Goal: Task Accomplishment & Management: Complete application form

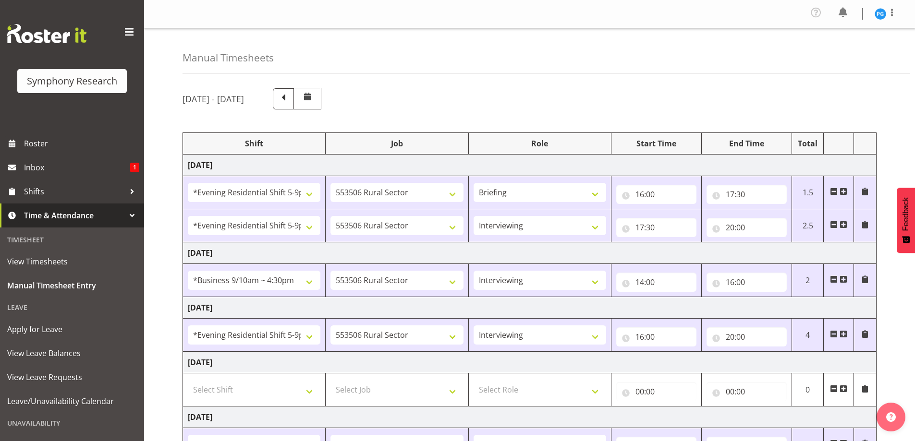
select select "48116"
select select "10587"
select select "48116"
select select "10587"
select select "47"
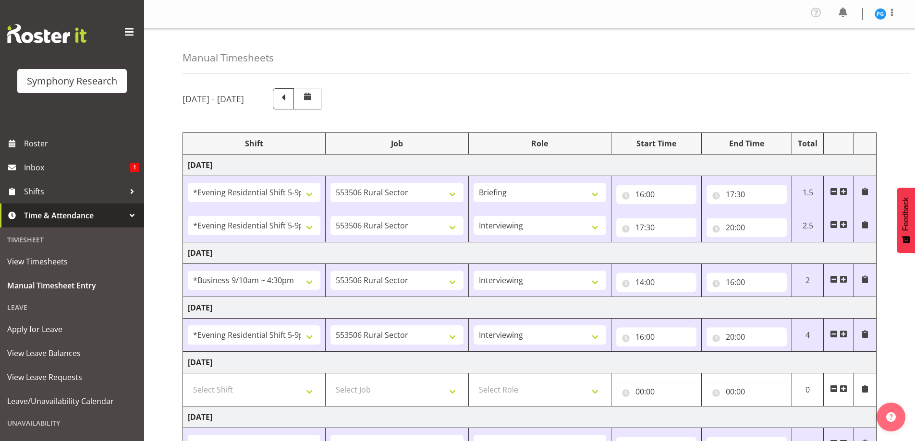
select select "26078"
select select "10587"
select select "47"
select select "48116"
select select "10587"
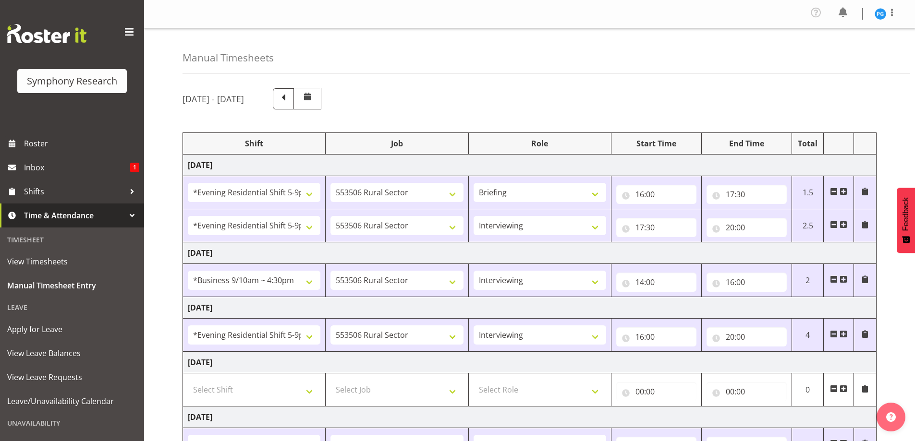
select select "47"
select select "26078"
select select "10587"
select select "47"
select select "48116"
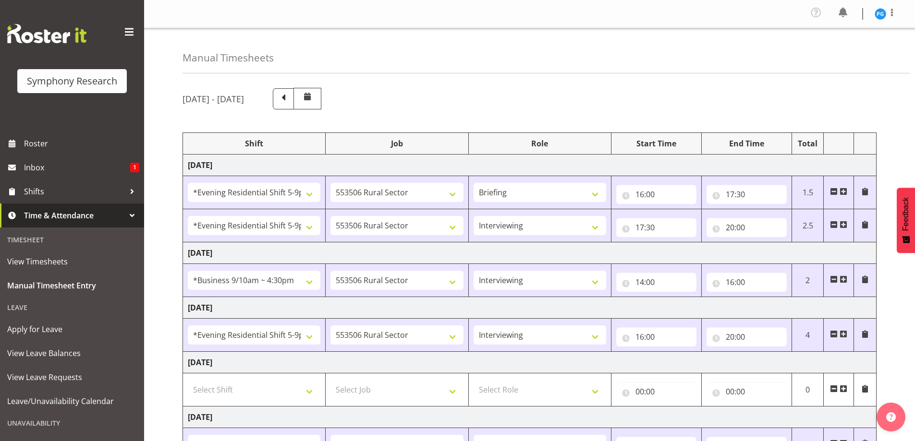
select select "10587"
select select "47"
click at [41, 140] on span "Roster" at bounding box center [81, 143] width 115 height 14
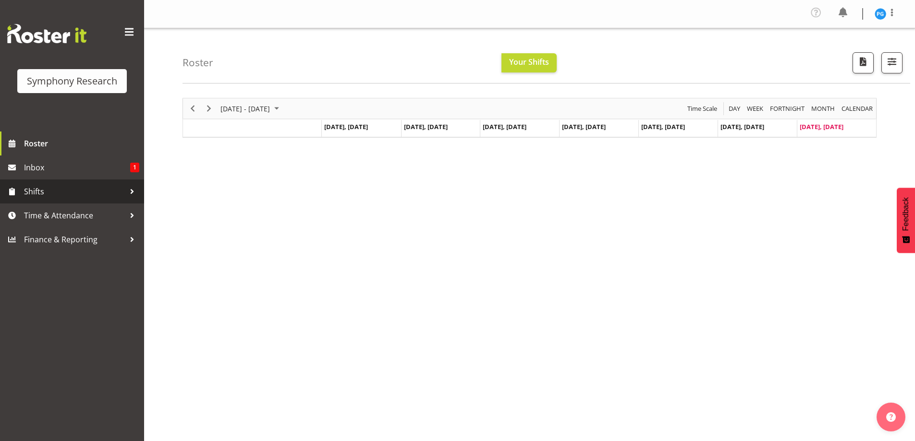
click at [43, 187] on span "Shifts" at bounding box center [74, 191] width 101 height 14
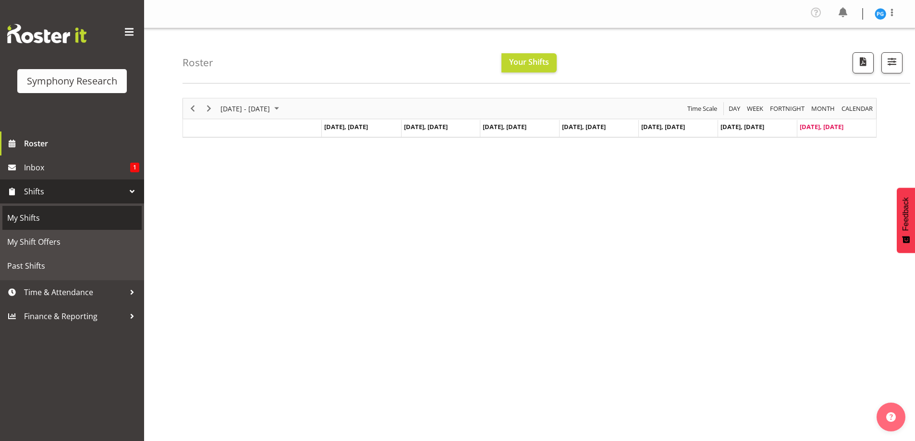
click at [27, 219] on span "My Shifts" at bounding box center [72, 218] width 130 height 14
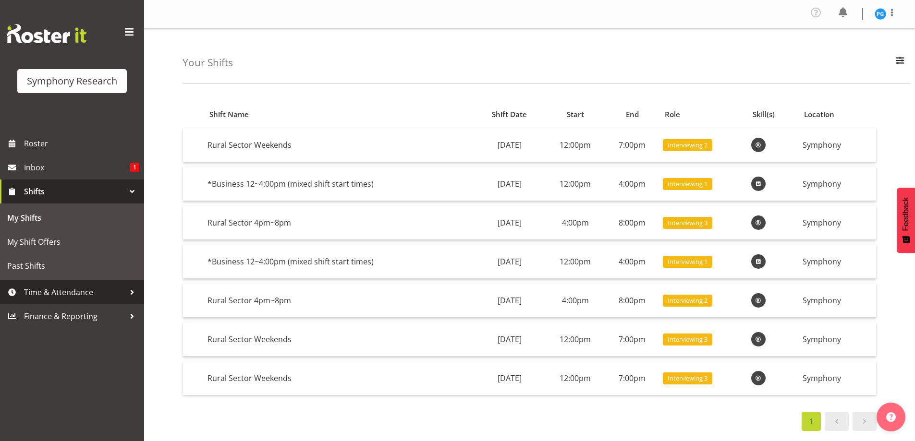
click at [128, 291] on div at bounding box center [132, 292] width 14 height 14
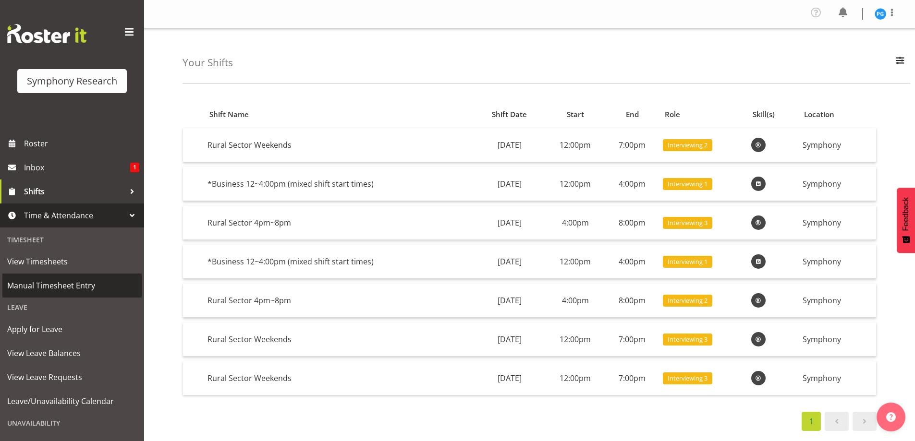
click at [62, 285] on span "Manual Timesheet Entry" at bounding box center [72, 286] width 130 height 14
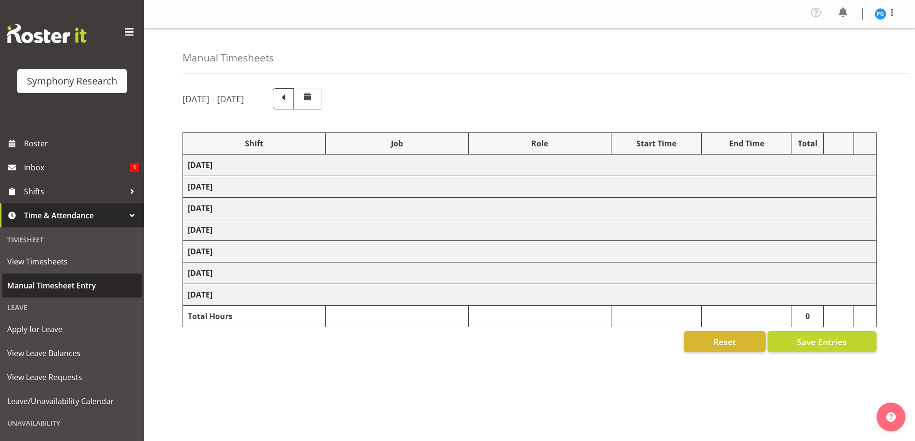
select select "48116"
select select "10587"
select select "48116"
select select "10587"
select select "47"
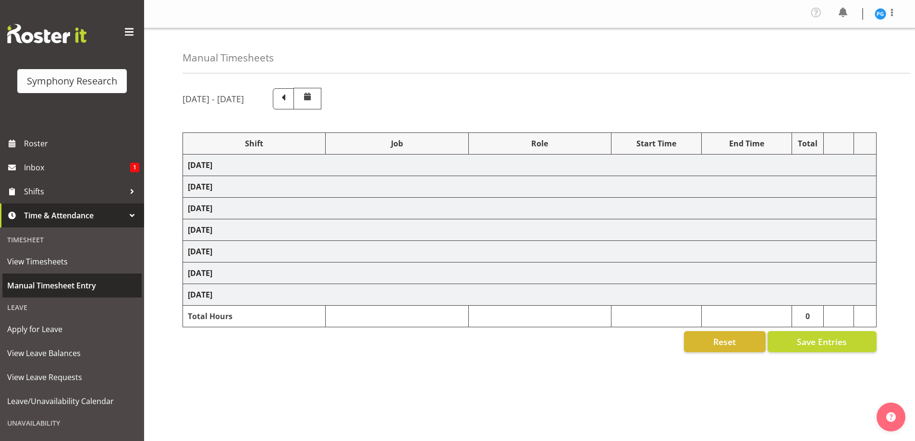
select select "26078"
select select "10587"
select select "47"
select select "48116"
select select "10587"
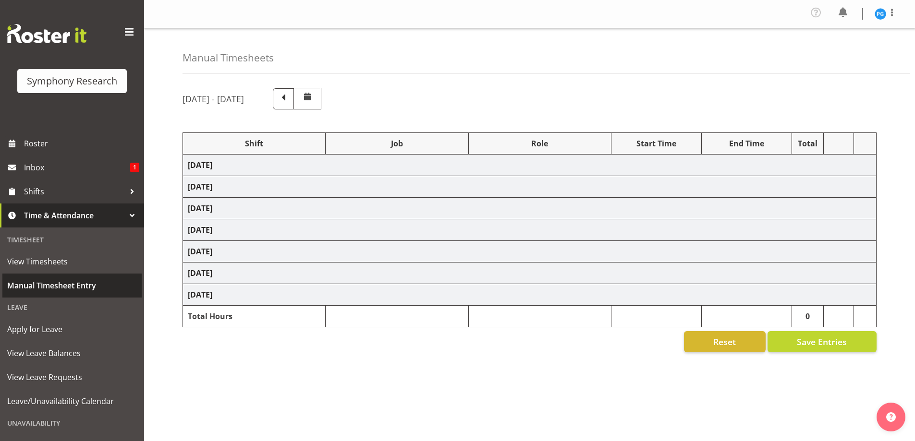
select select "47"
select select "26078"
select select "10587"
select select "47"
select select "48116"
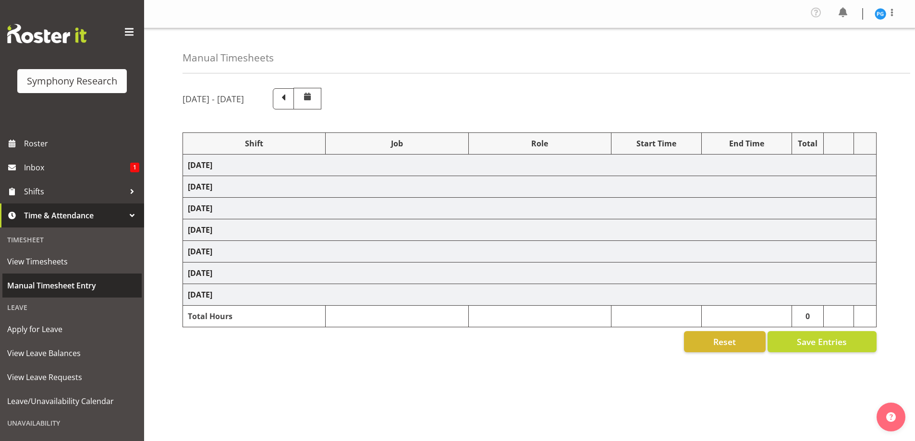
select select "10587"
select select "47"
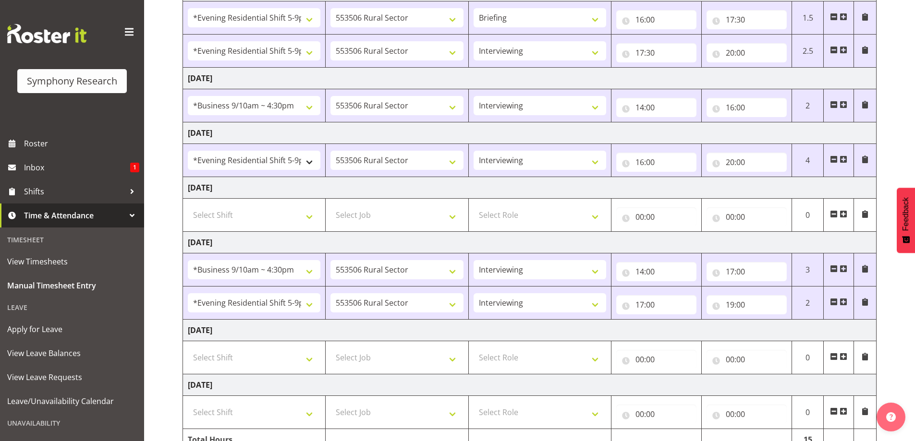
scroll to position [224, 0]
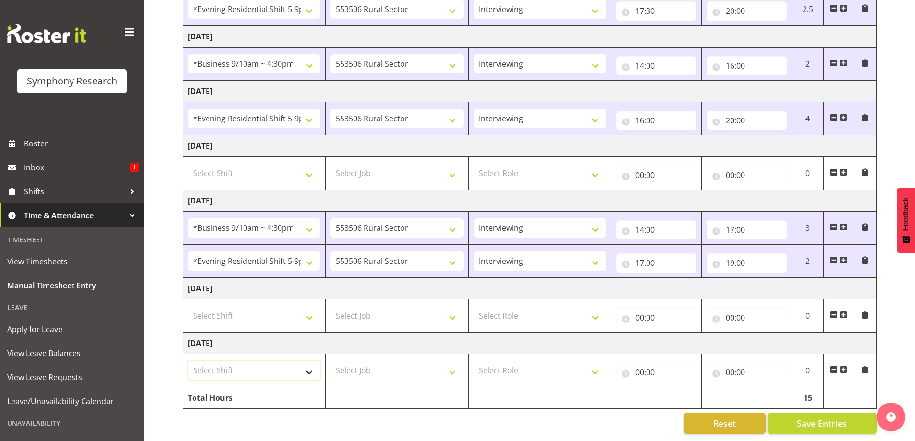
click at [311, 369] on select "Select Shift !!Weekend Residential (Roster IT Shift Label) *Business 9/10am ~ 4…" at bounding box center [254, 370] width 133 height 19
select select "81299"
click at [188, 361] on select "Select Shift !!Weekend Residential (Roster IT Shift Label) *Business 9/10am ~ 4…" at bounding box center [254, 370] width 133 height 19
click at [453, 369] on select "Select Job 550060 IF Admin 553492 World Poll Aus Wave 2 Main 2025 553493 World …" at bounding box center [396, 370] width 133 height 19
click at [330, 361] on select "Select Job 550060 IF Admin 553492 World Poll Aus Wave 2 Main 2025 553493 World …" at bounding box center [396, 370] width 133 height 19
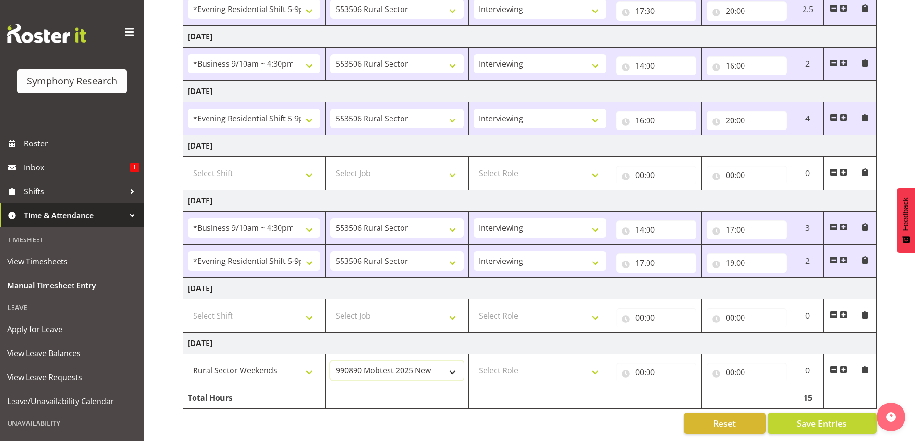
click at [454, 366] on select "550060 IF Admin 553492 World Poll Aus Wave 2 Main 2025 553493 World Poll NZ Wav…" at bounding box center [396, 370] width 133 height 19
select select "10587"
click at [330, 361] on select "550060 IF Admin 553492 World Poll Aus Wave 2 Main 2025 553493 World Poll NZ Wav…" at bounding box center [396, 370] width 133 height 19
click at [596, 366] on select "Select Role Briefing Interviewing" at bounding box center [540, 370] width 133 height 19
select select "47"
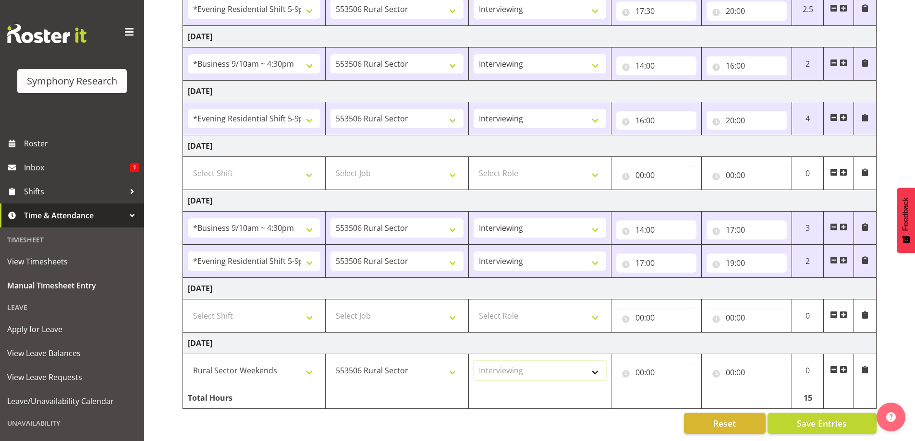
click at [474, 361] on select "Select Role Briefing Interviewing" at bounding box center [540, 370] width 133 height 19
click at [641, 365] on input "00:00" at bounding box center [656, 372] width 80 height 19
click at [676, 392] on select "00 01 02 03 04 05 06 07 08 09 10 11 12 13 14 15 16 17 18 19 20 21 22 23" at bounding box center [682, 397] width 22 height 19
select select "12"
click at [671, 388] on select "00 01 02 03 04 05 06 07 08 09 10 11 12 13 14 15 16 17 18 19 20 21 22 23" at bounding box center [682, 397] width 22 height 19
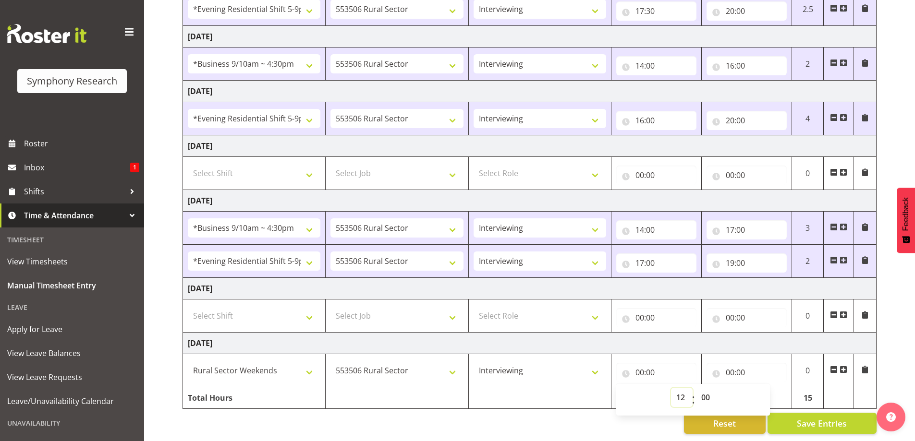
type input "12:00"
click at [740, 366] on input "00:00" at bounding box center [746, 372] width 80 height 19
click at [768, 394] on select "00 01 02 03 04 05 06 07 08 09 10 11 12 13 14 15 16 17 18 19 20 21 22 23" at bounding box center [772, 397] width 22 height 19
select select "16"
click at [761, 388] on select "00 01 02 03 04 05 06 07 08 09 10 11 12 13 14 15 16 17 18 19 20 21 22 23" at bounding box center [772, 397] width 22 height 19
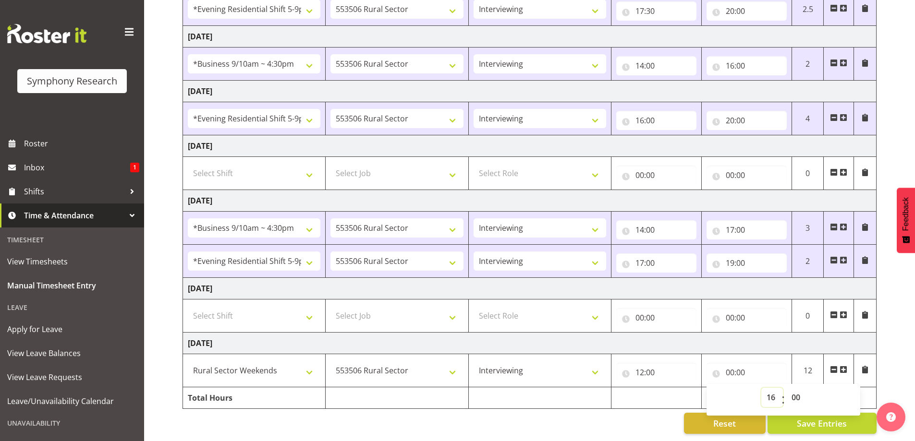
type input "16:00"
click at [796, 415] on button "Save Entries" at bounding box center [821, 423] width 109 height 21
